Goal: Task Accomplishment & Management: Use online tool/utility

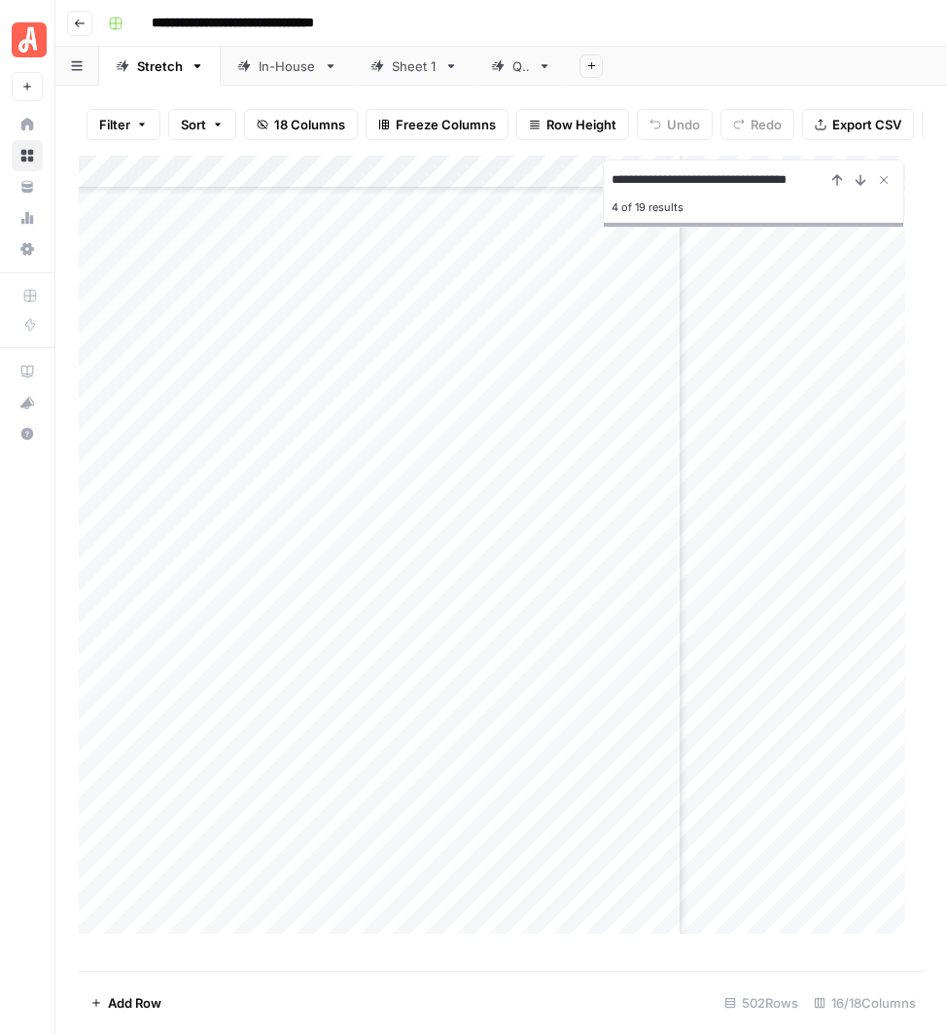
click at [746, 192] on input "**********" at bounding box center [719, 179] width 214 height 23
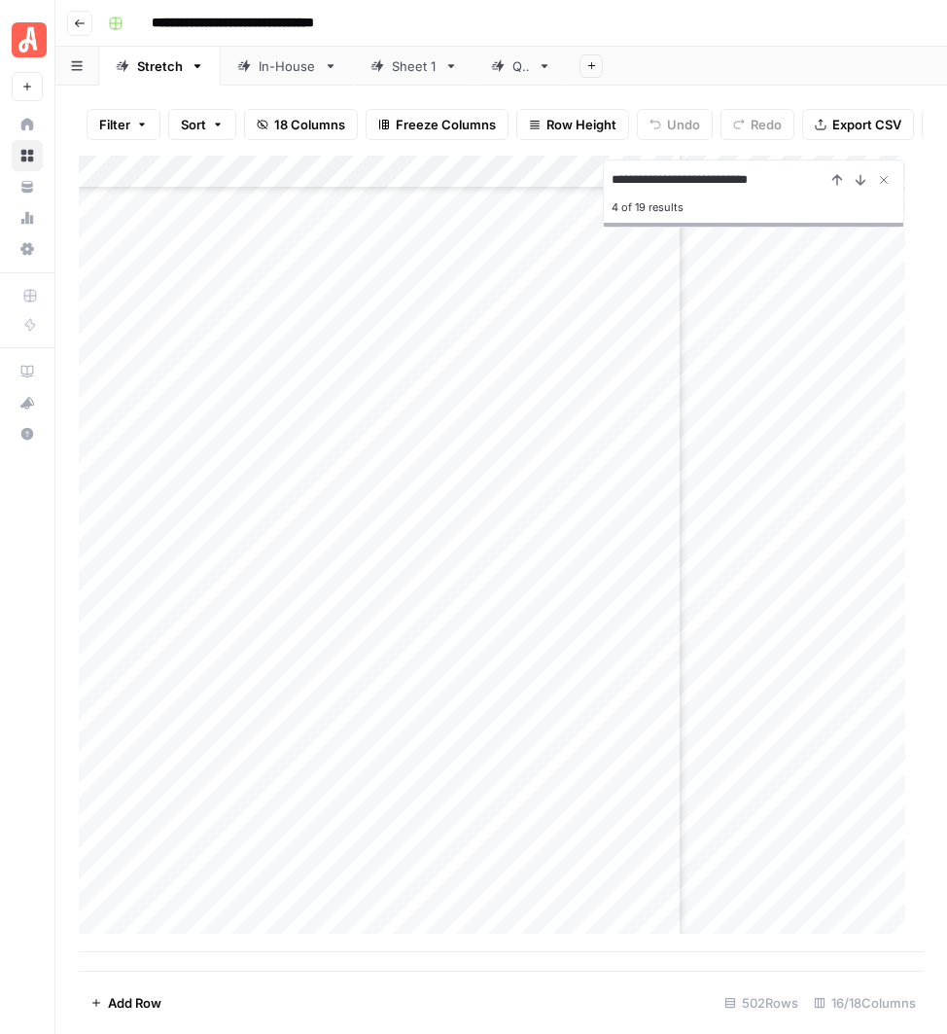
type input "**********"
click at [760, 614] on div "Add Column" at bounding box center [501, 554] width 845 height 796
